Goal: Complete application form: Complete application form

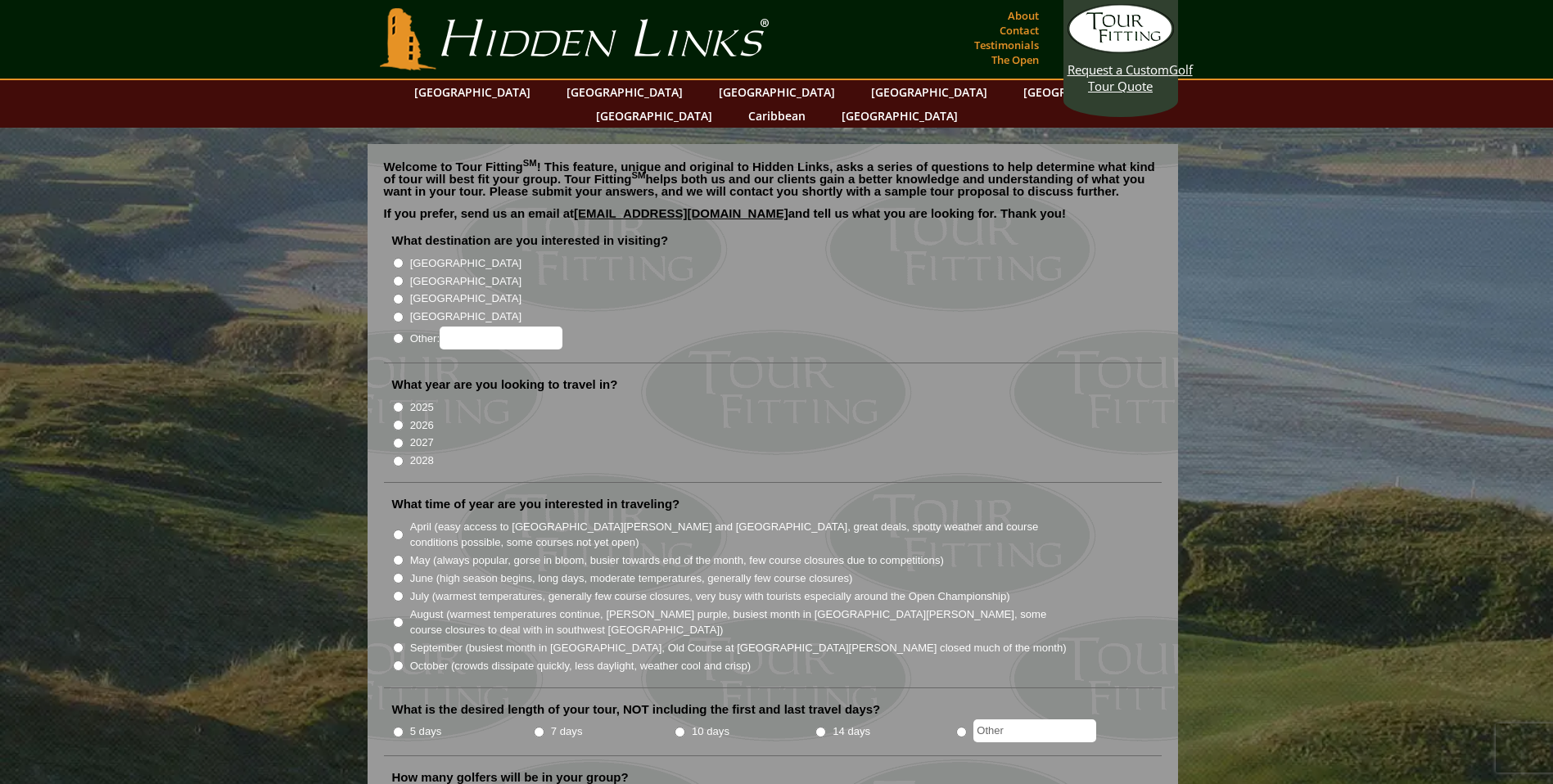
click at [397, 276] on input "[GEOGRAPHIC_DATA]" at bounding box center [397, 281] width 11 height 11
radio input "true"
click at [397, 420] on input "2026" at bounding box center [397, 425] width 11 height 11
radio input "true"
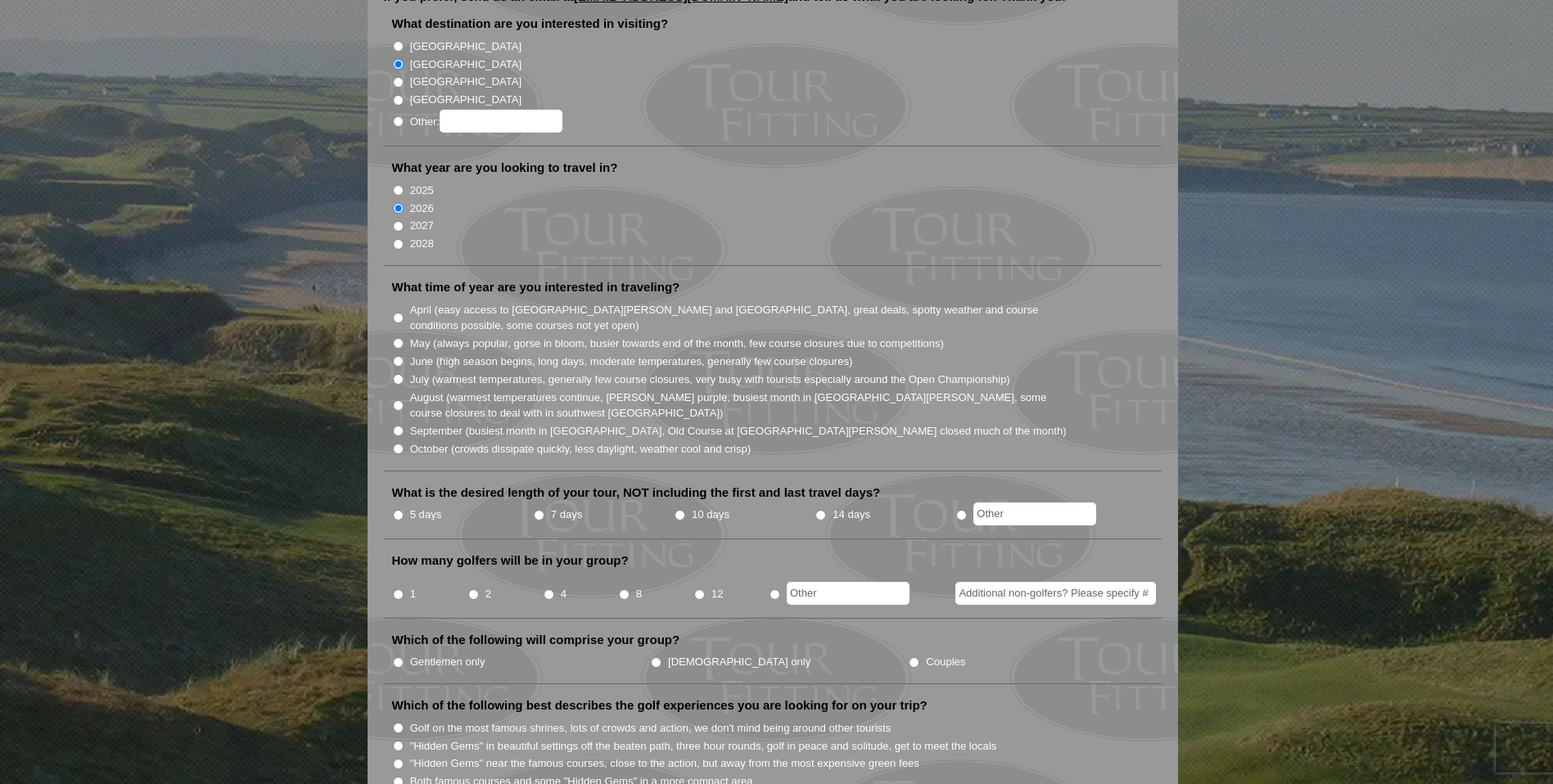
scroll to position [246, 0]
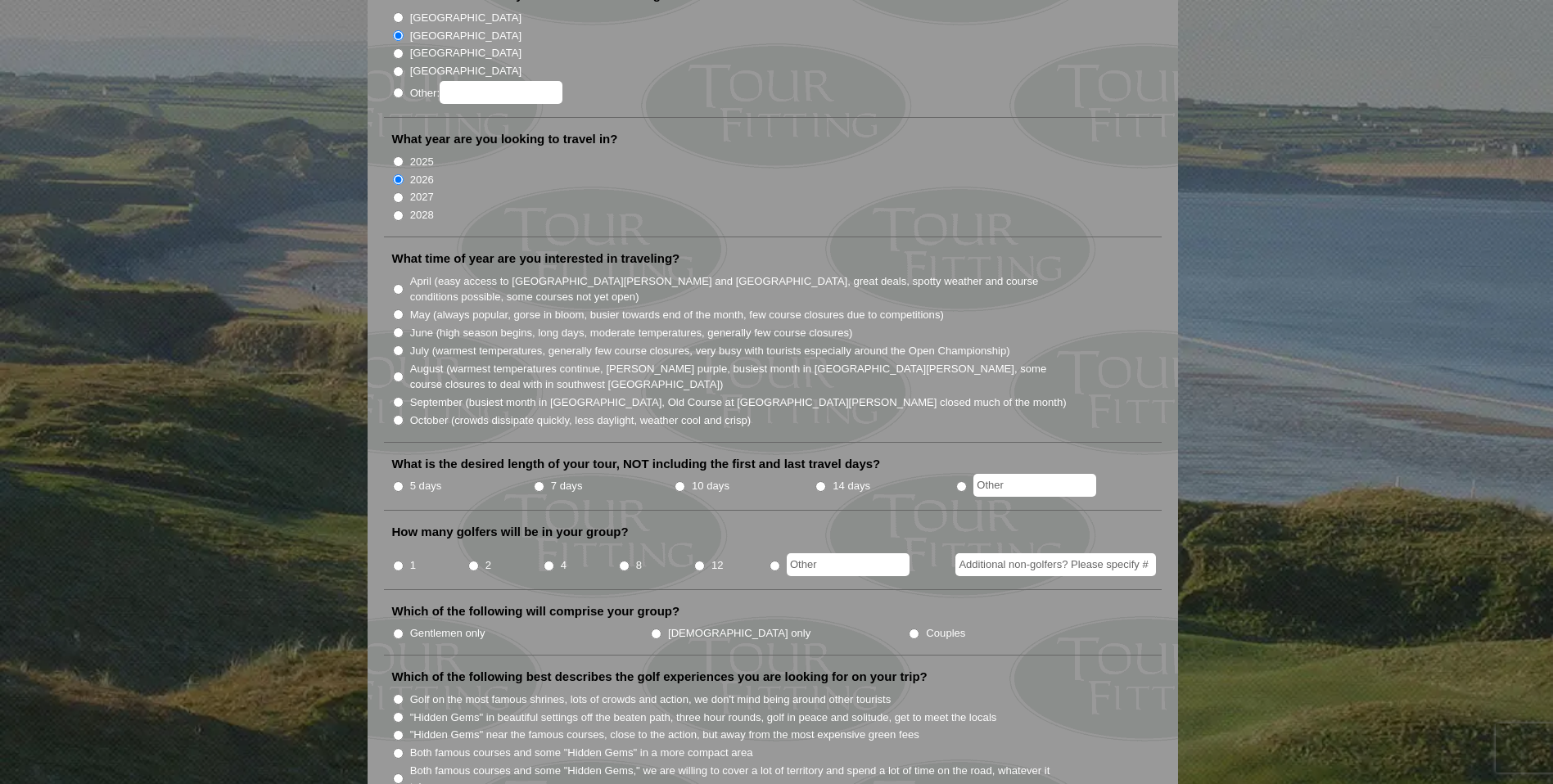
click at [677, 481] on input "10 days" at bounding box center [679, 486] width 11 height 11
radio input "true"
click at [398, 561] on input "1" at bounding box center [397, 565] width 11 height 11
radio input "true"
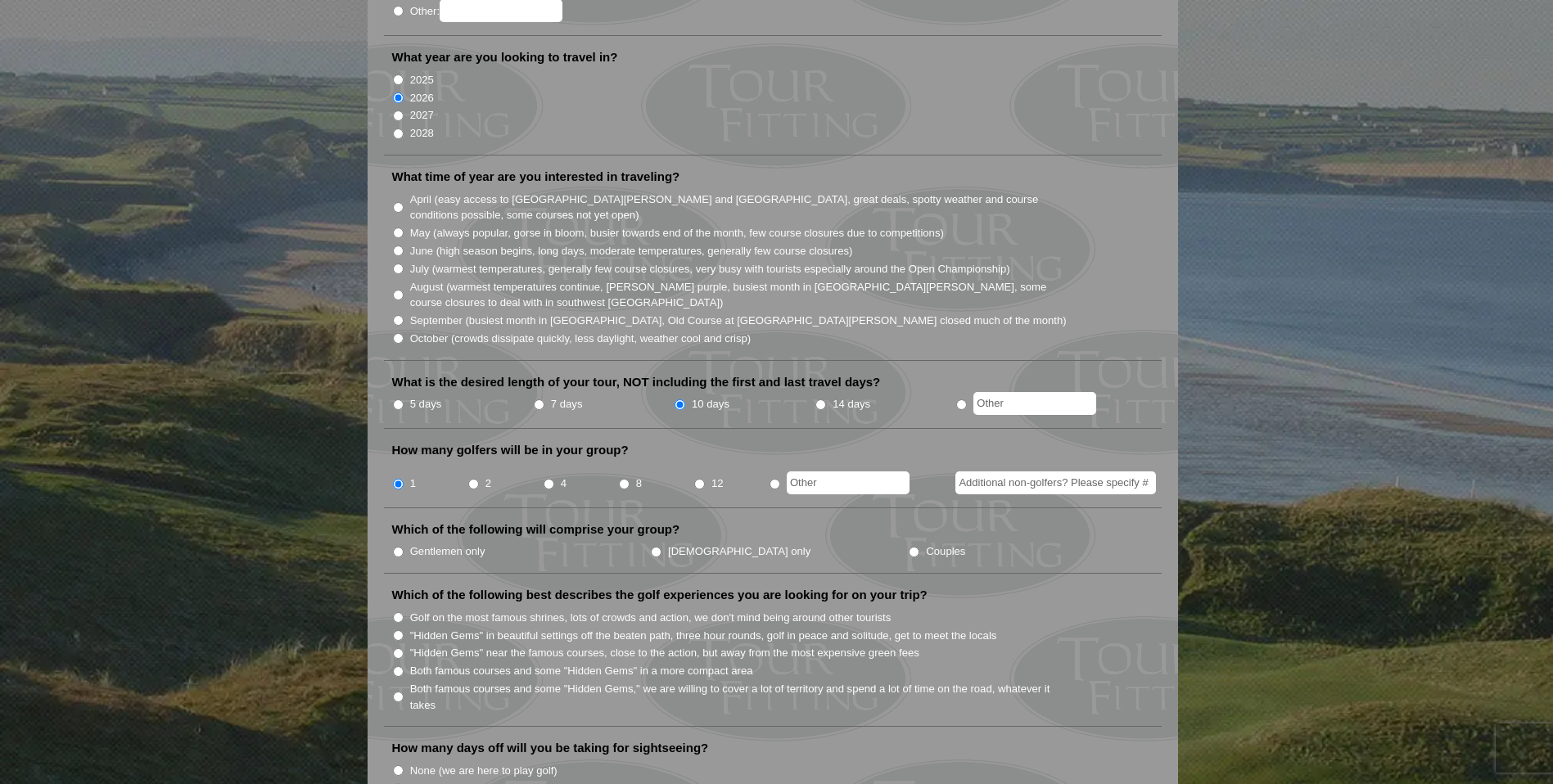
click at [396, 547] on input "Gentlemen only" at bounding box center [397, 552] width 11 height 11
radio input "true"
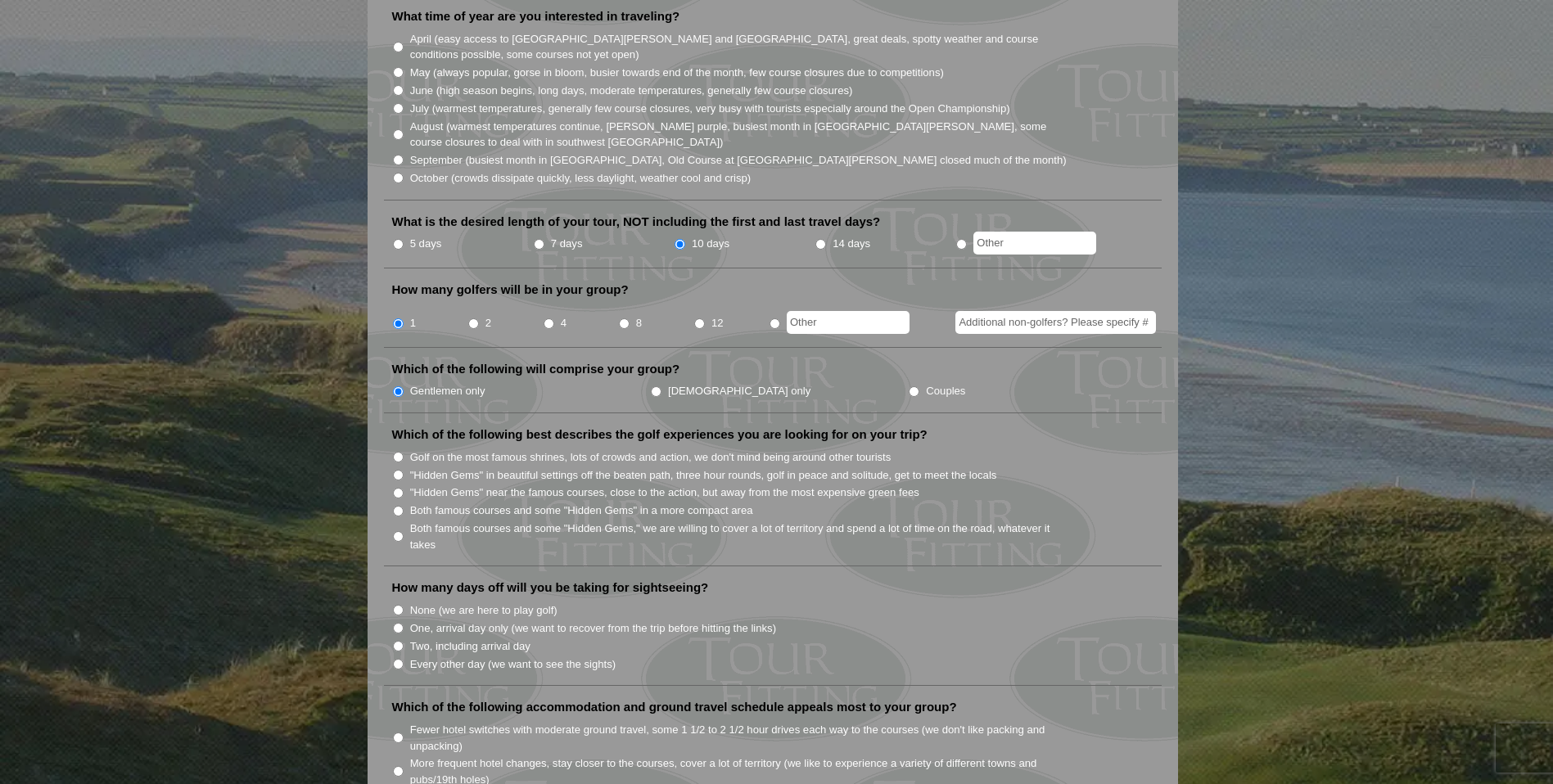
scroll to position [491, 0]
drag, startPoint x: 399, startPoint y: 482, endPoint x: 397, endPoint y: 490, distance: 8.2
click at [398, 502] on input "Both famous courses and some "Hidden Gems" in a more compact area" at bounding box center [397, 507] width 11 height 11
radio input "true"
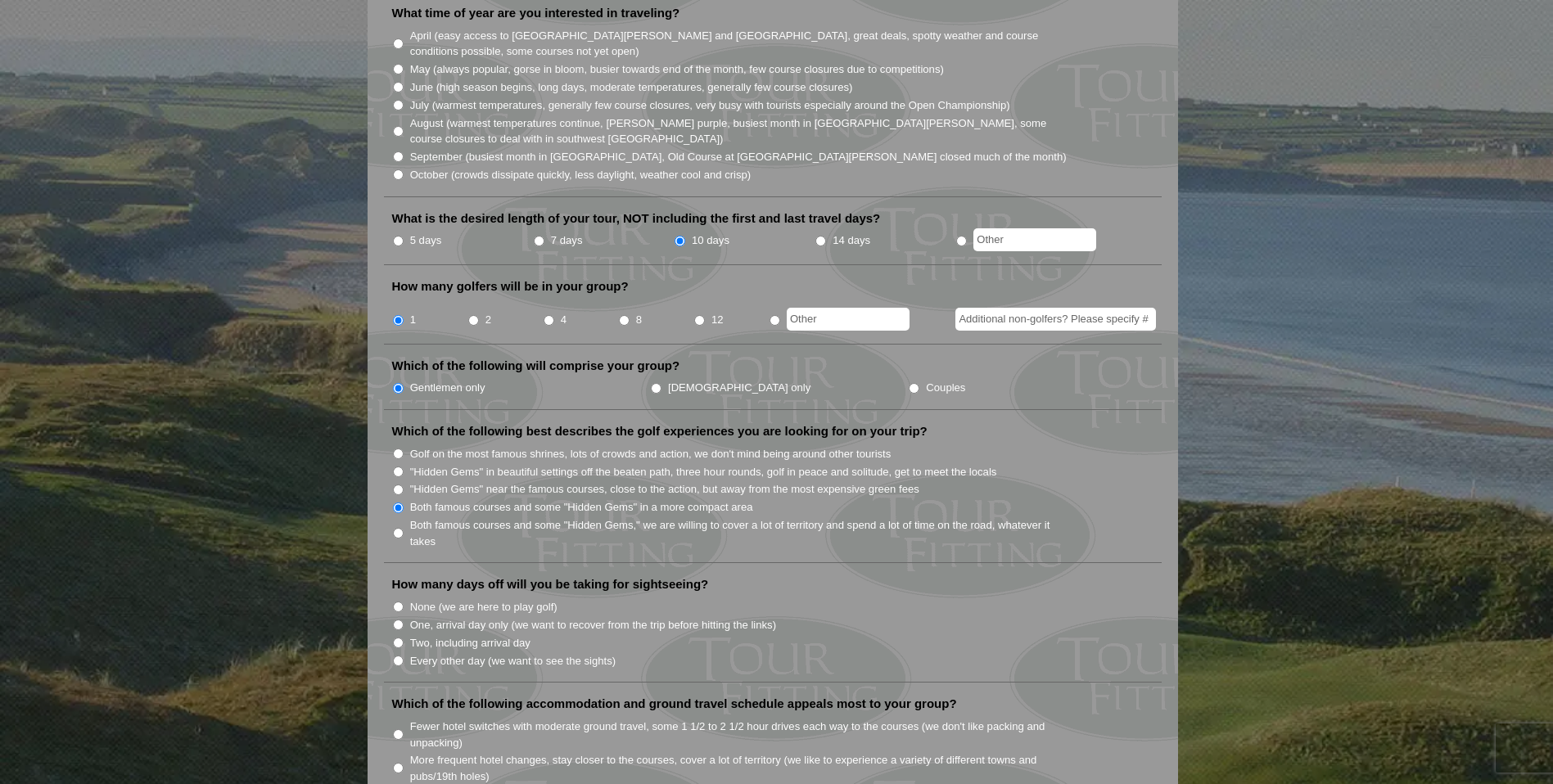
click at [397, 528] on input "Both famous courses and some "Hidden Gems," we are willing to cover a lot of te…" at bounding box center [397, 532] width 11 height 11
radio input "true"
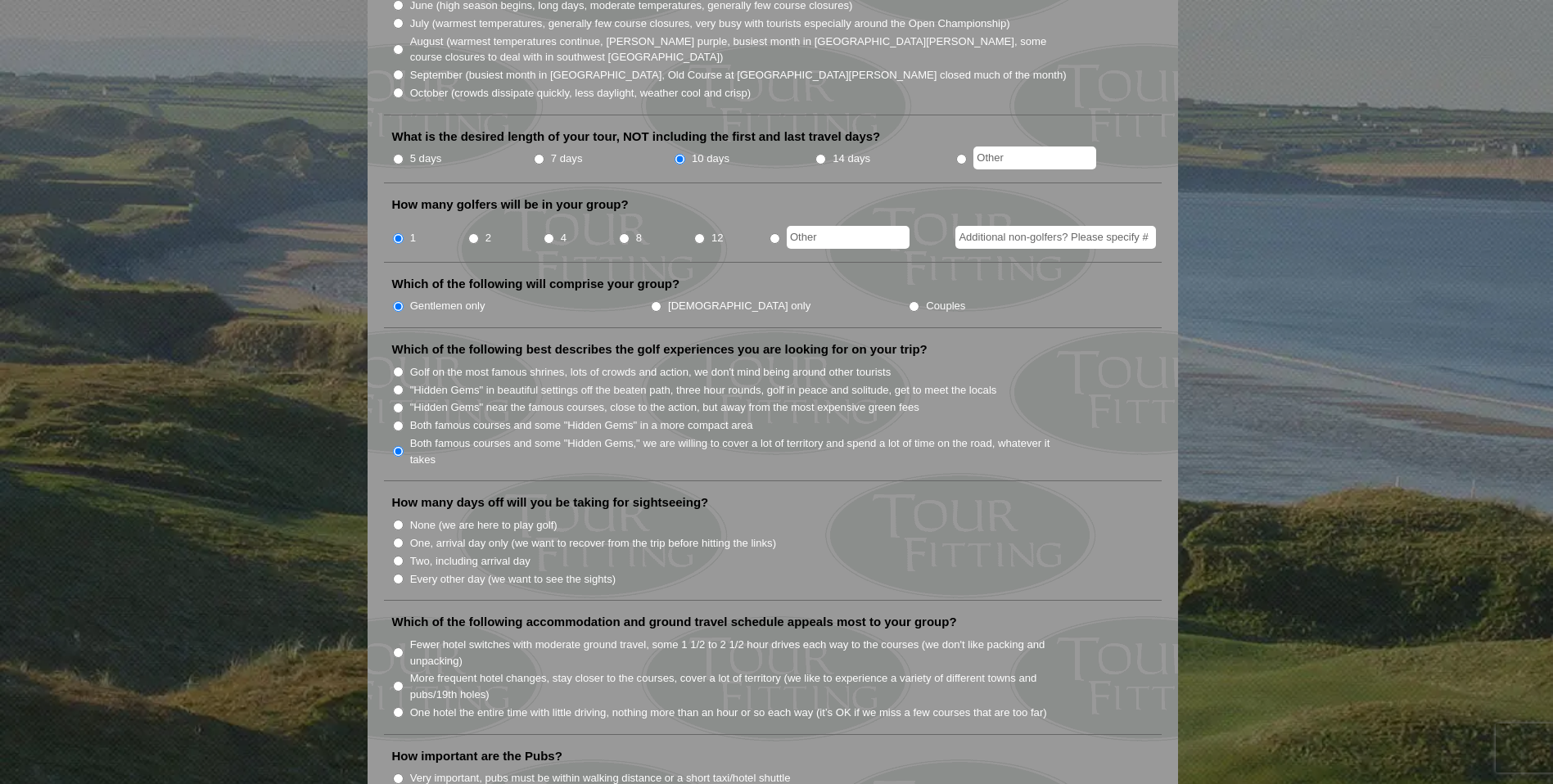
click at [402, 537] on input "One, arrival day only (we want to recover from the trip before hitting the link…" at bounding box center [397, 542] width 11 height 11
radio input "true"
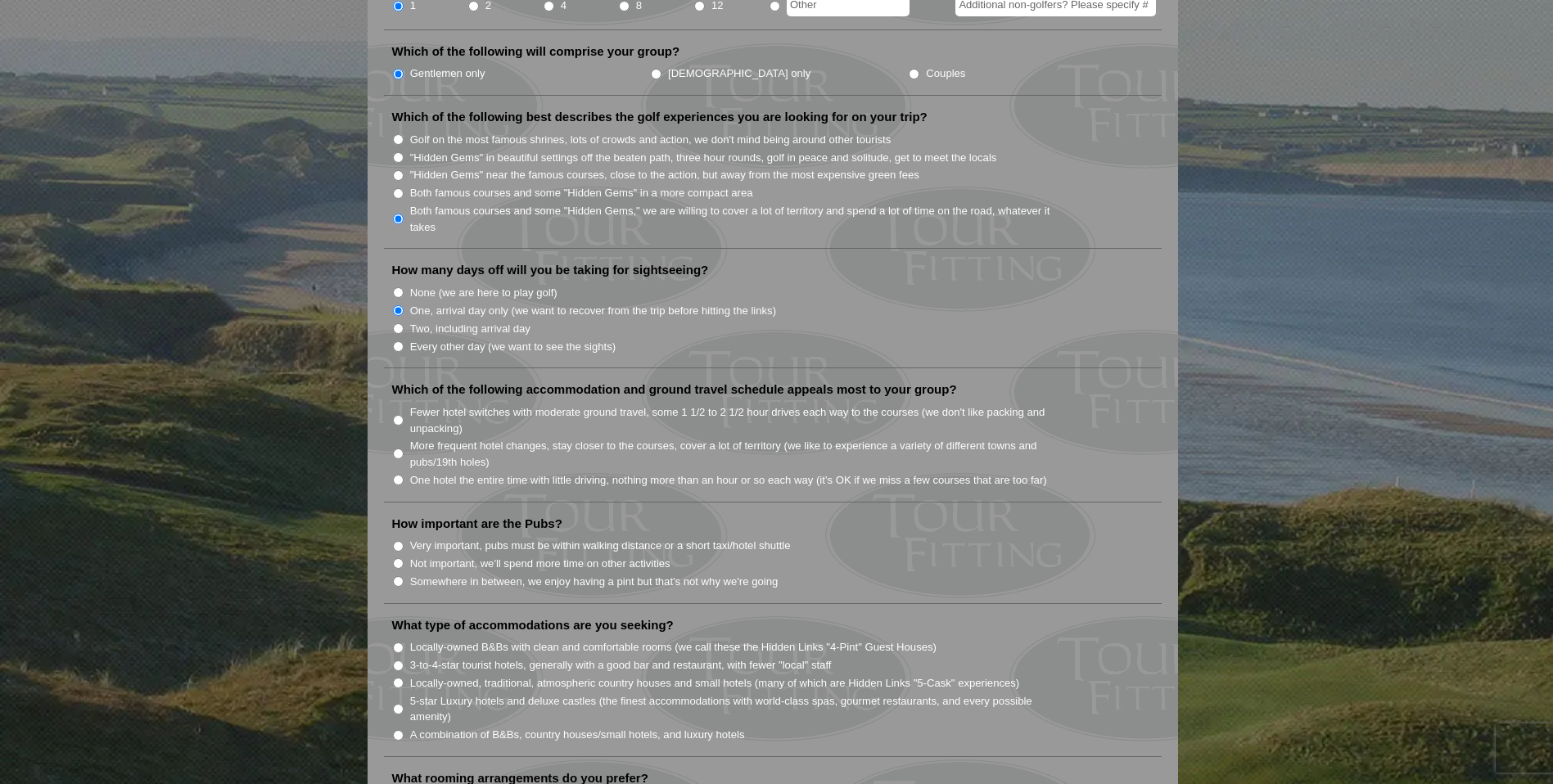
scroll to position [818, 0]
